Goal: Task Accomplishment & Management: Manage account settings

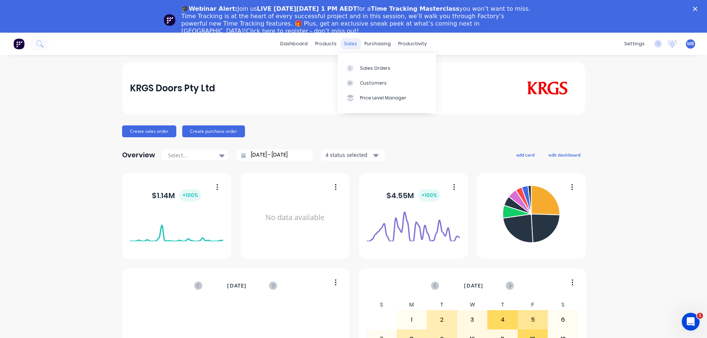
click at [349, 42] on div "sales" at bounding box center [350, 43] width 20 height 11
click at [365, 66] on div "Sales Orders" at bounding box center [375, 68] width 30 height 7
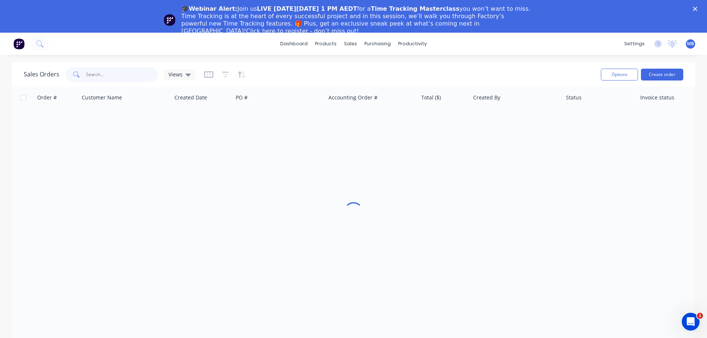
click at [121, 75] on input "text" at bounding box center [122, 74] width 72 height 15
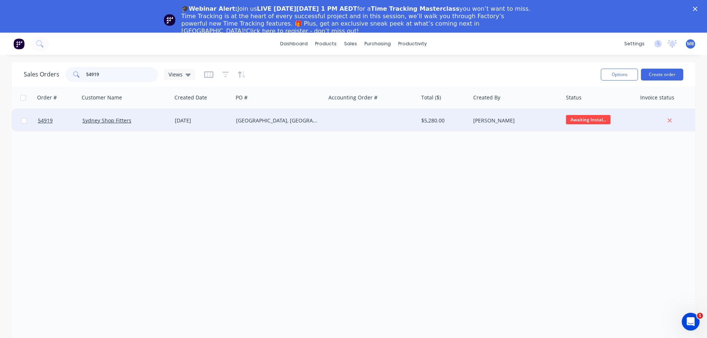
type input "54919"
click at [534, 120] on div "[PERSON_NAME]" at bounding box center [514, 120] width 82 height 7
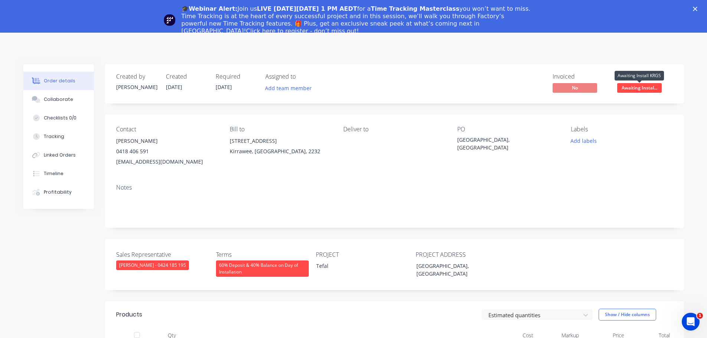
click at [631, 91] on span "Awaiting Instal..." at bounding box center [639, 87] width 45 height 9
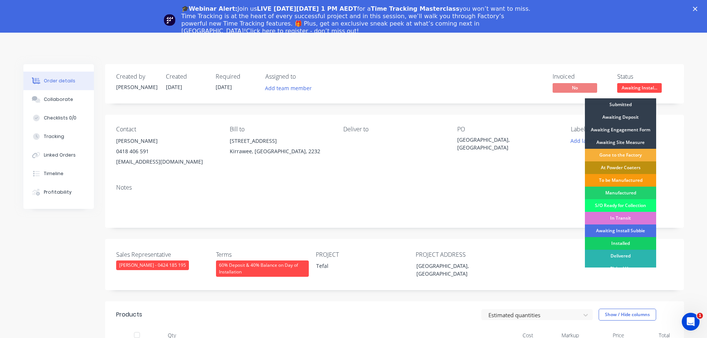
click at [617, 241] on div "Installed" at bounding box center [620, 243] width 71 height 13
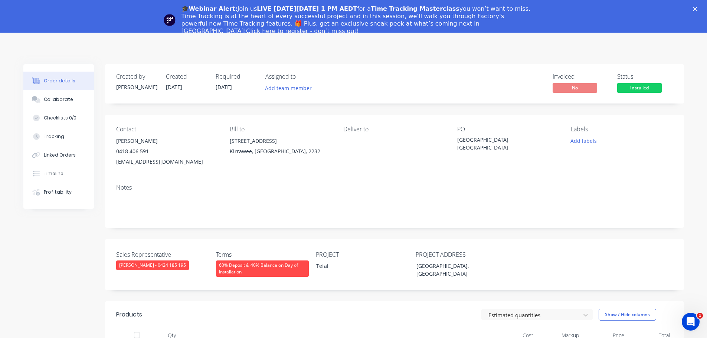
click at [697, 8] on icon "Close" at bounding box center [695, 9] width 4 height 4
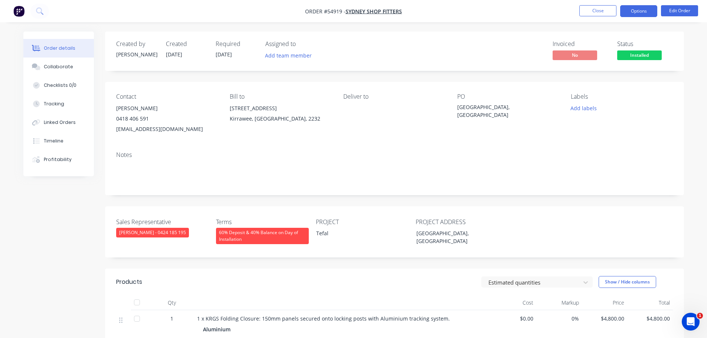
click at [637, 14] on button "Options" at bounding box center [638, 11] width 37 height 12
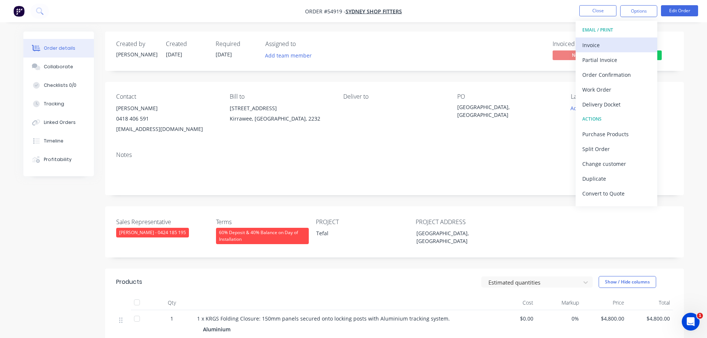
click at [585, 41] on div "Invoice" at bounding box center [616, 45] width 68 height 11
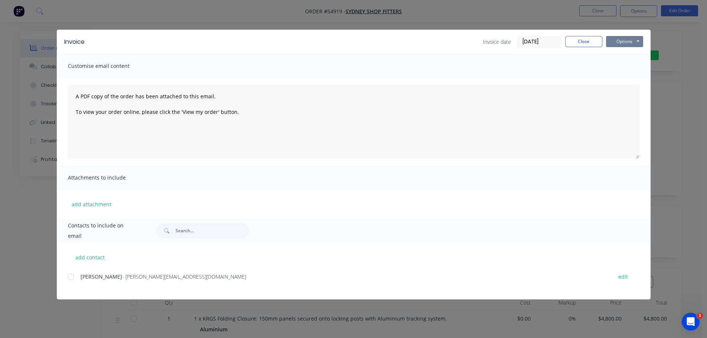
click at [622, 37] on button "Options" at bounding box center [624, 41] width 37 height 11
click at [617, 65] on button "Print" at bounding box center [630, 67] width 48 height 12
click at [585, 42] on button "Close" at bounding box center [583, 41] width 37 height 11
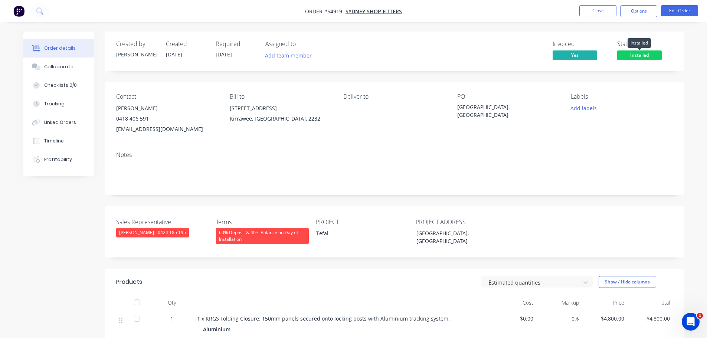
click at [628, 56] on span "Installed" at bounding box center [639, 54] width 45 height 9
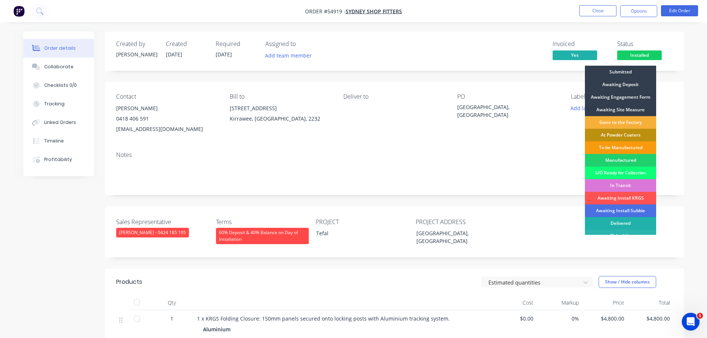
click at [614, 225] on div "Delivered" at bounding box center [620, 223] width 71 height 13
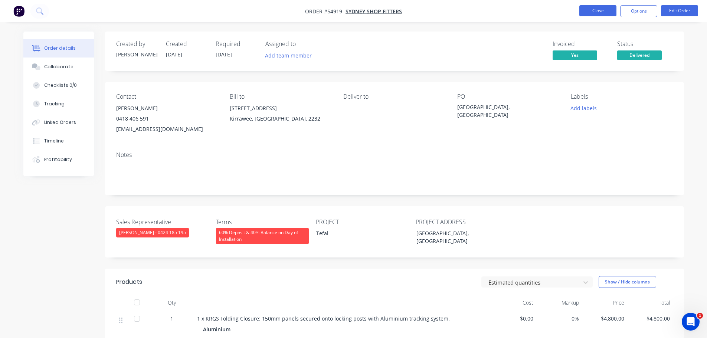
click at [603, 11] on button "Close" at bounding box center [597, 10] width 37 height 11
